Goal: Find specific page/section: Find specific page/section

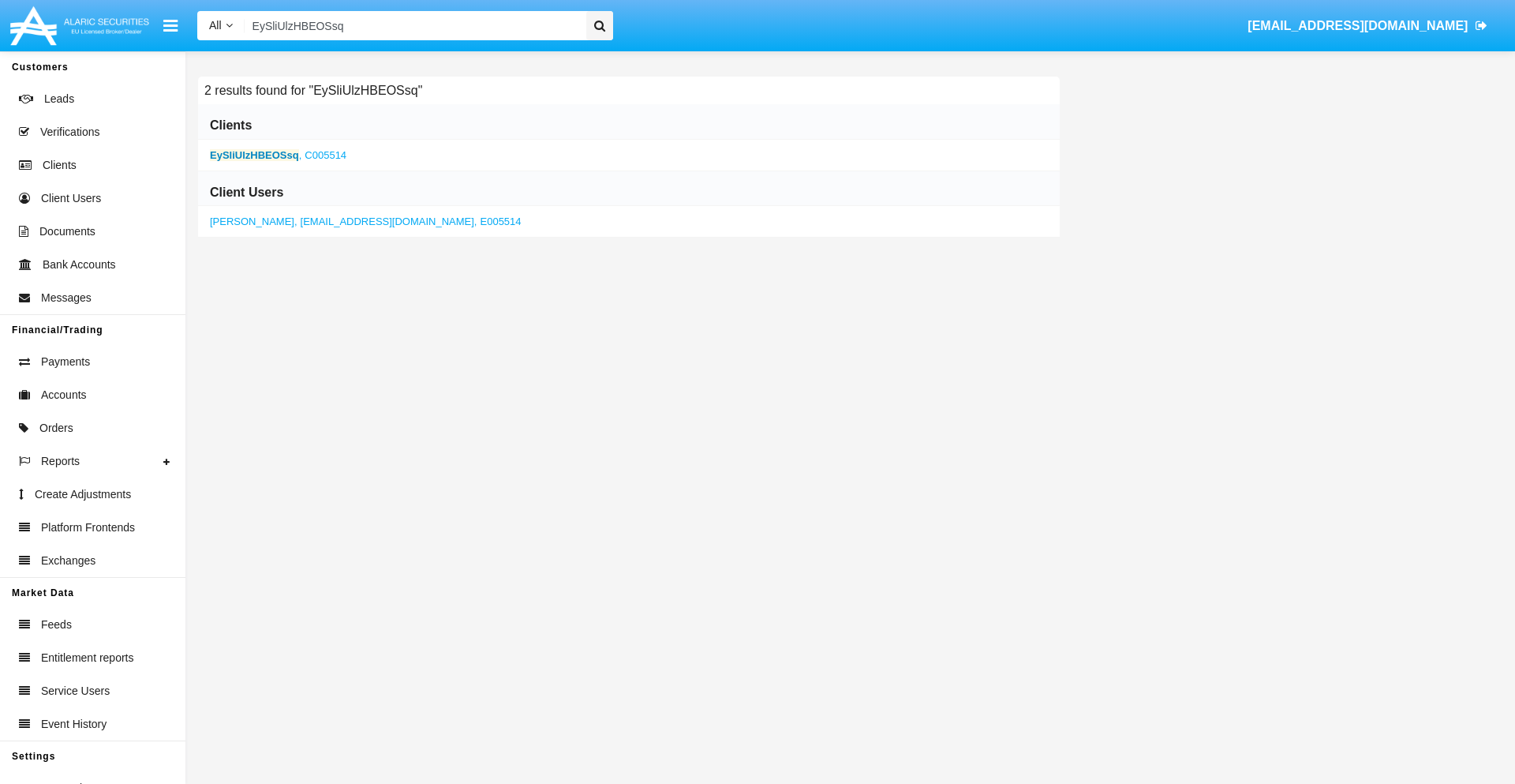
type input "EySliUlzHBEOSsq"
click at [254, 155] on b "EySliUlzHBEOSsq" at bounding box center [254, 155] width 89 height 12
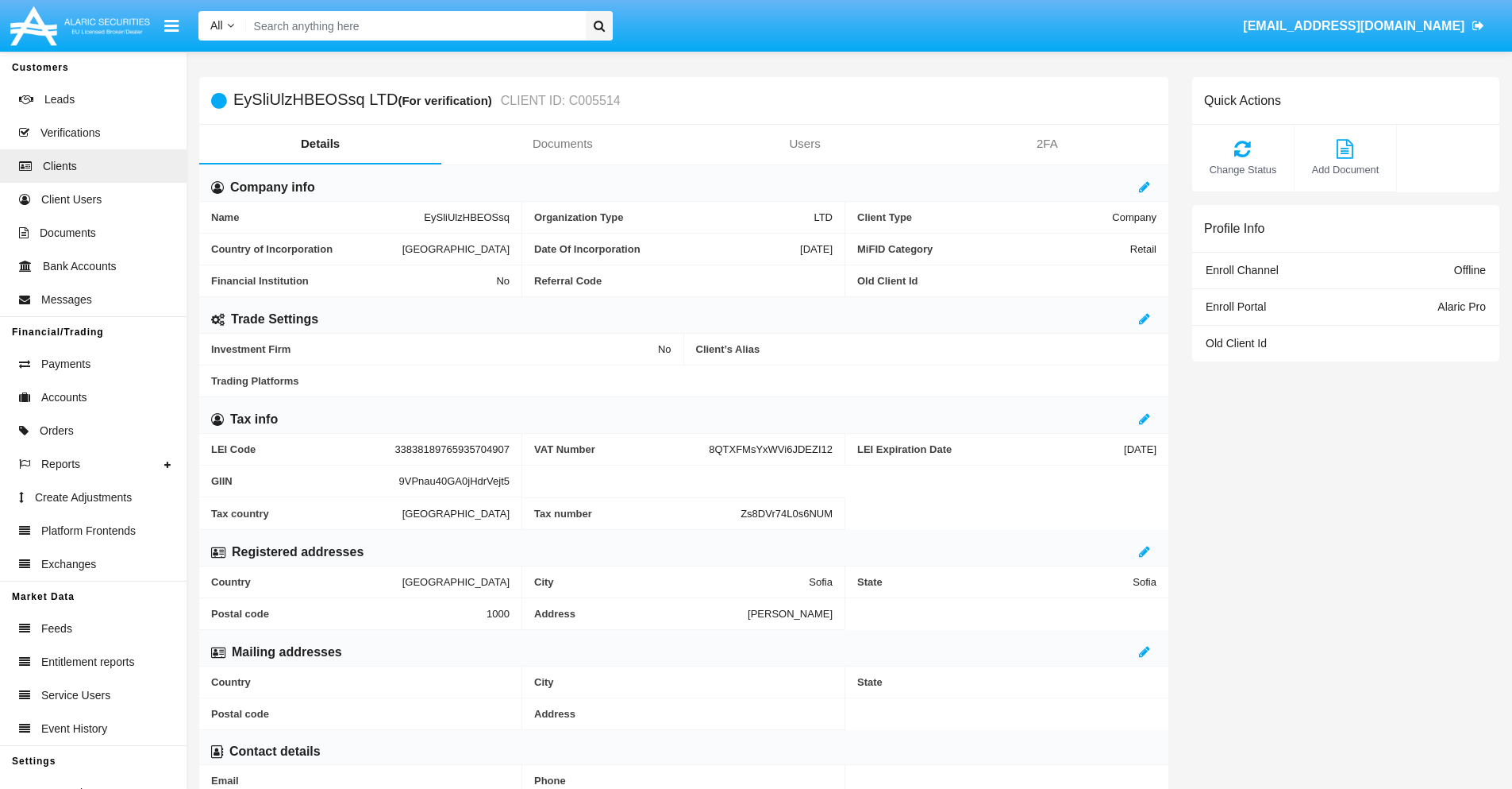
click at [562, 144] on link "Documents" at bounding box center [562, 143] width 242 height 38
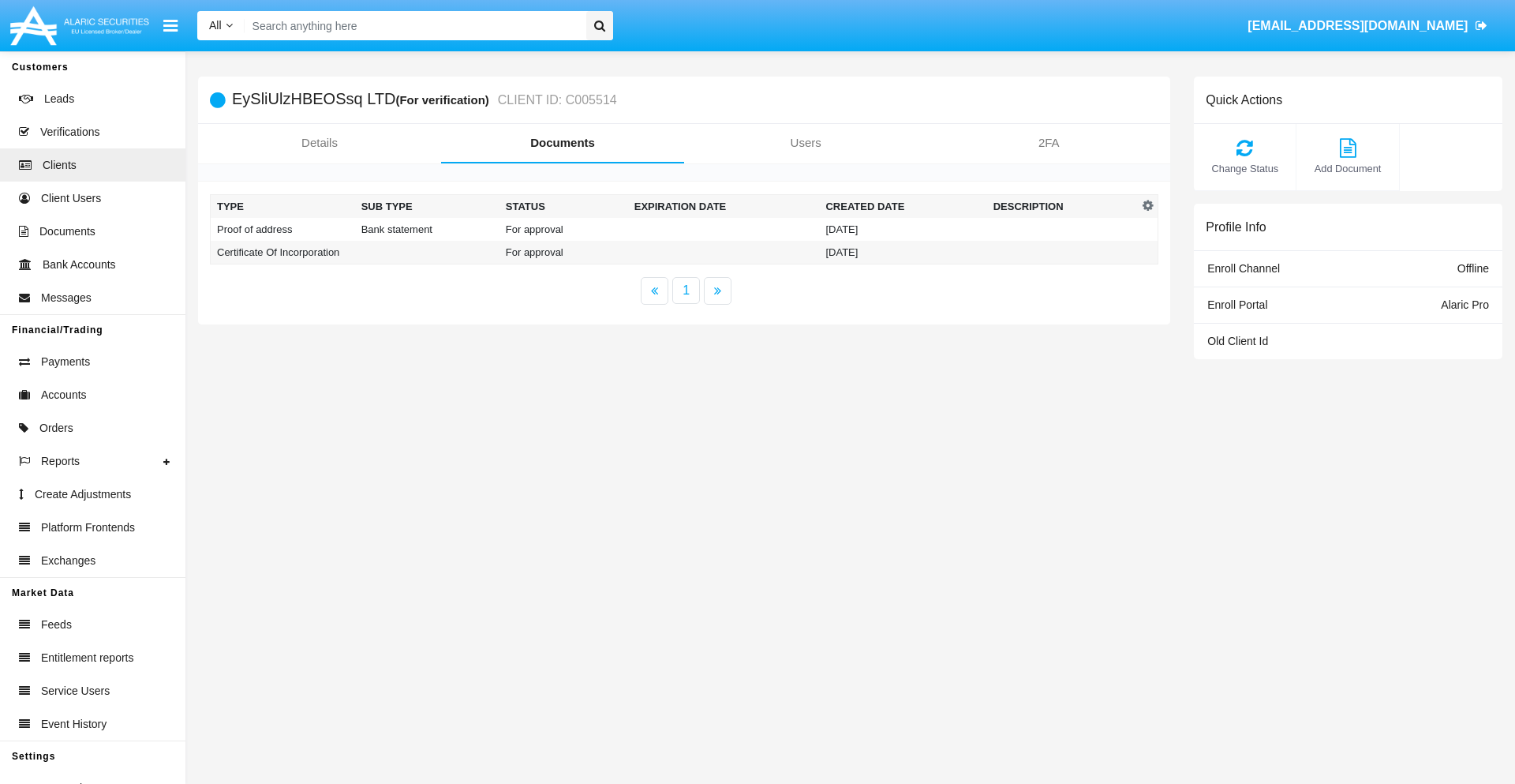
click at [282, 229] on td "Proof of address" at bounding box center [282, 229] width 144 height 23
